Goal: Task Accomplishment & Management: Manage account settings

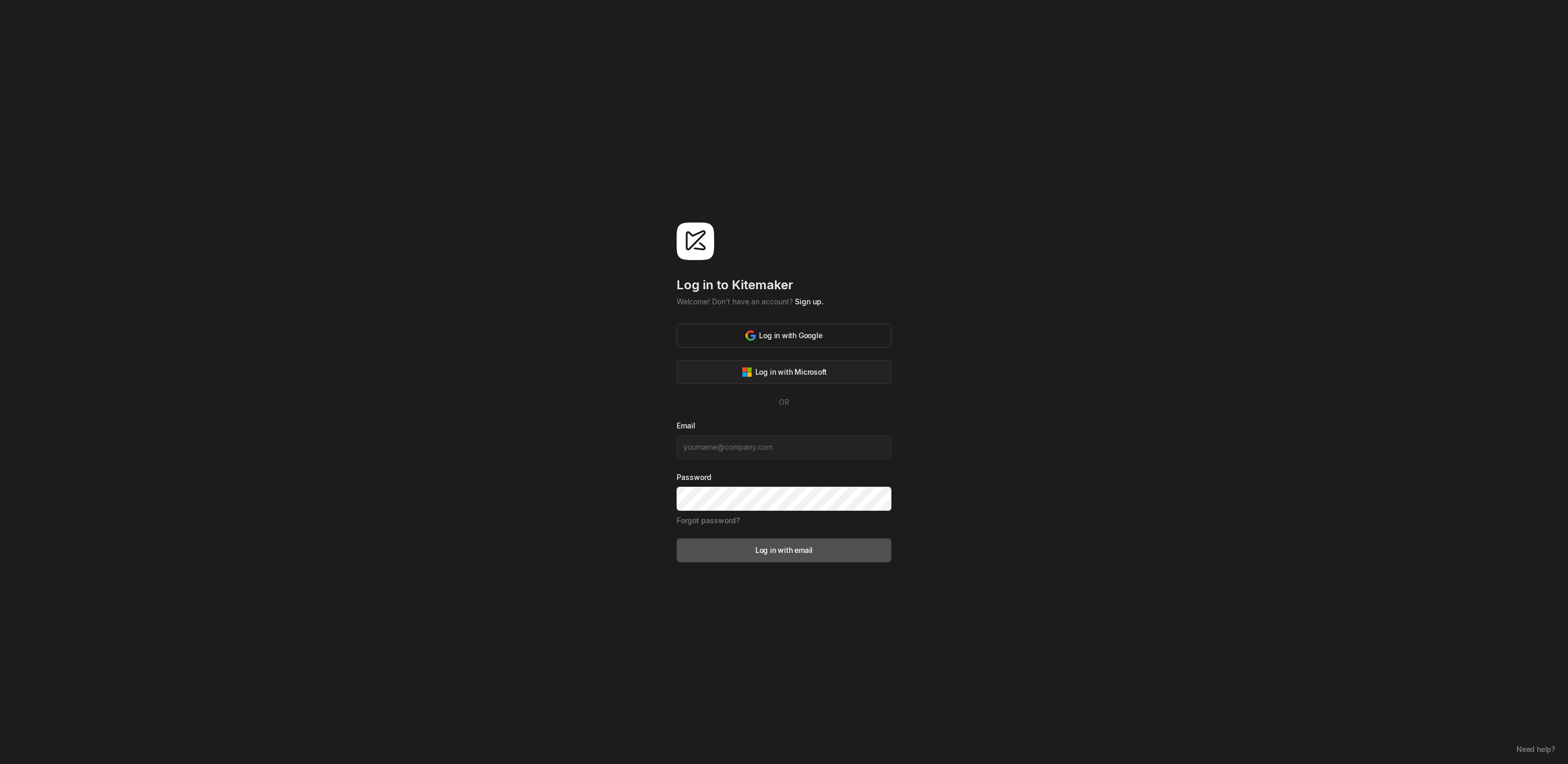
click at [809, 342] on button "Log in with Google" at bounding box center [784, 336] width 215 height 24
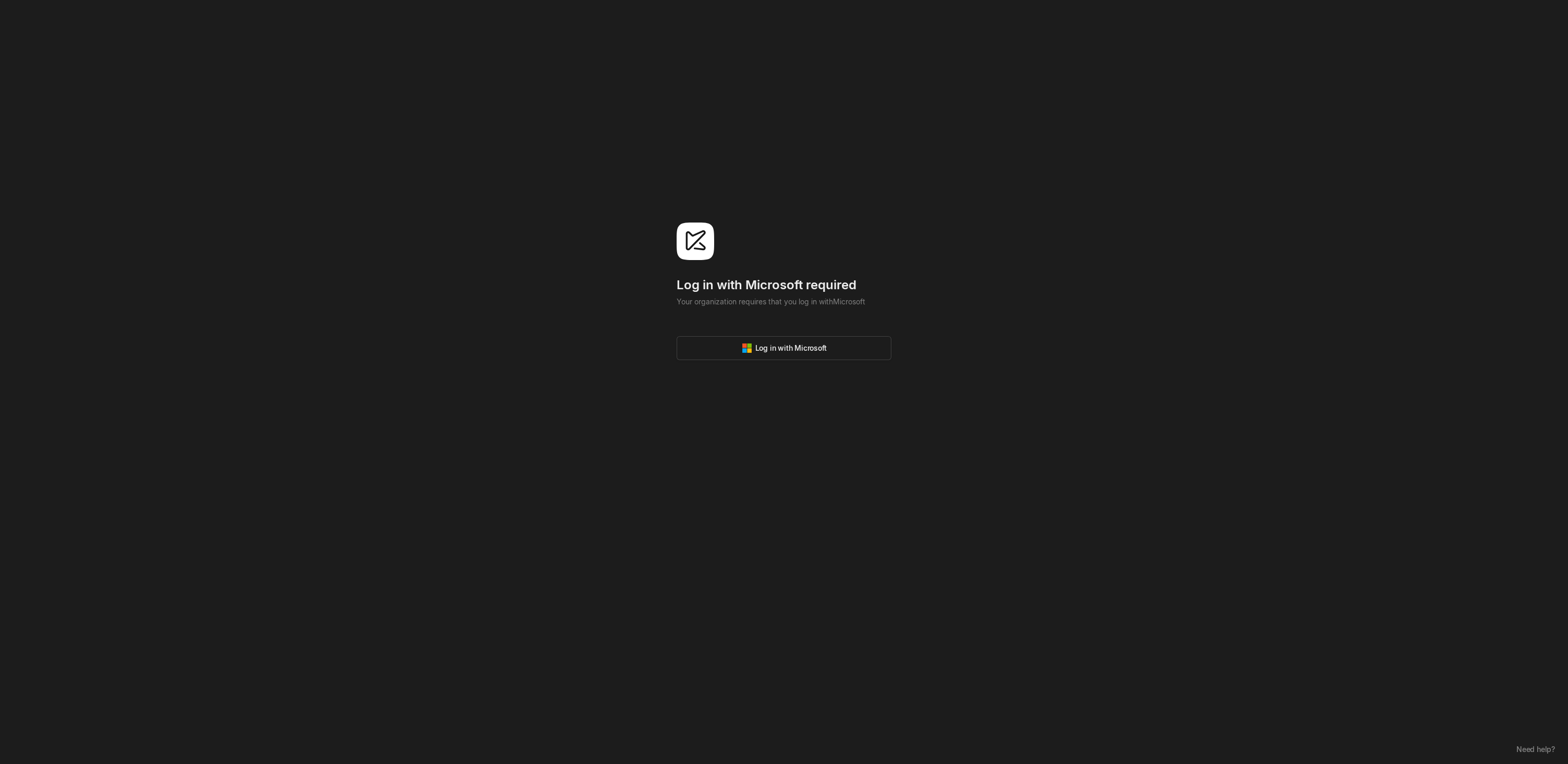
click at [793, 351] on div "Log in with Microsoft" at bounding box center [784, 348] width 85 height 11
